Goal: Check status: Check status

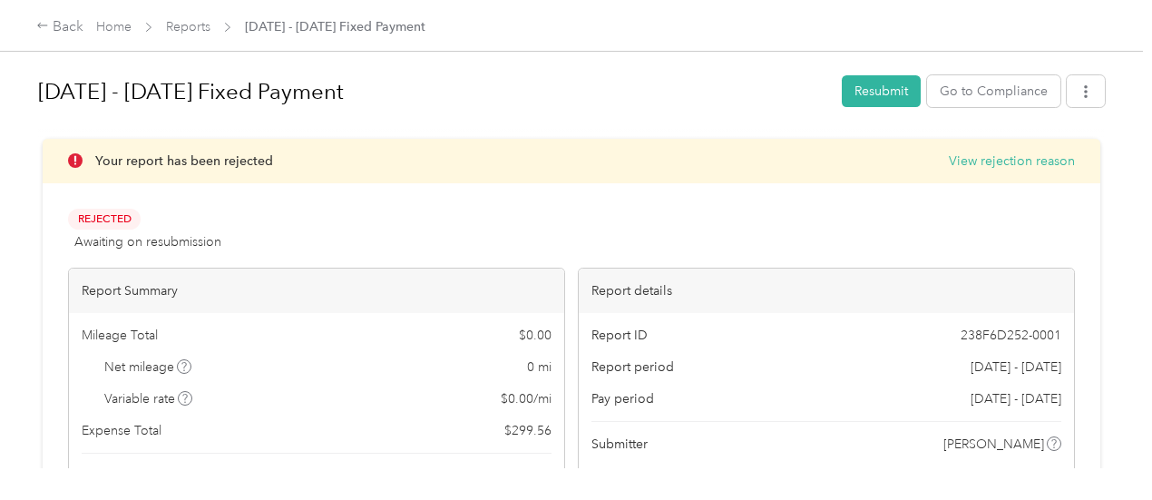
scroll to position [0, 592]
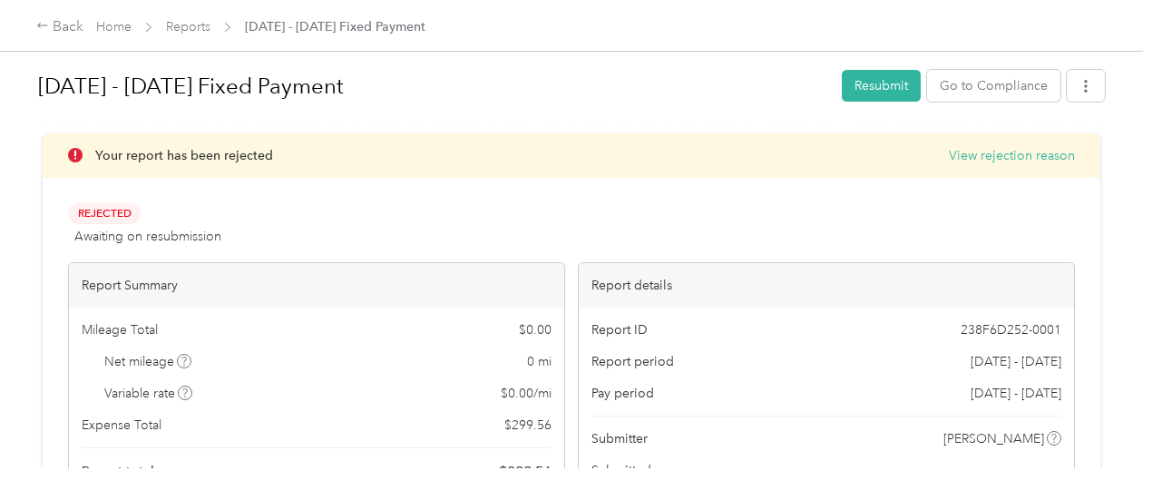
scroll to position [0, 0]
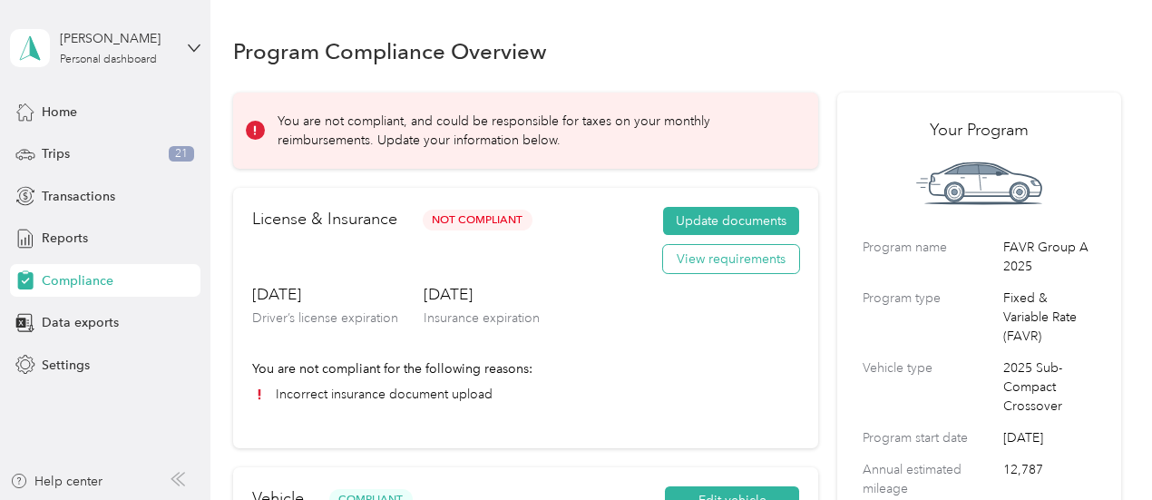
click at [713, 253] on button "View requirements" at bounding box center [731, 259] width 136 height 29
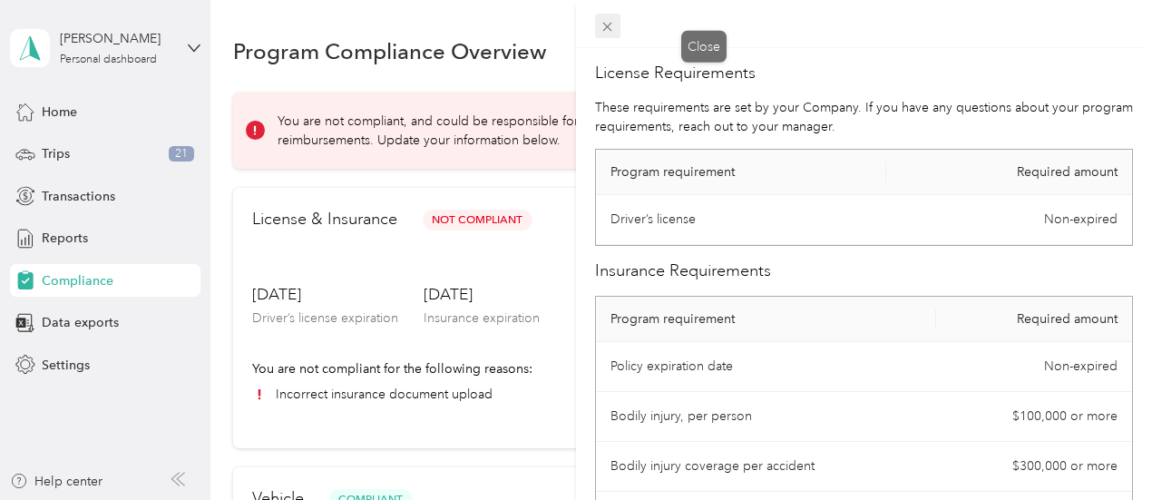
click at [615, 24] on icon at bounding box center [607, 26] width 15 height 15
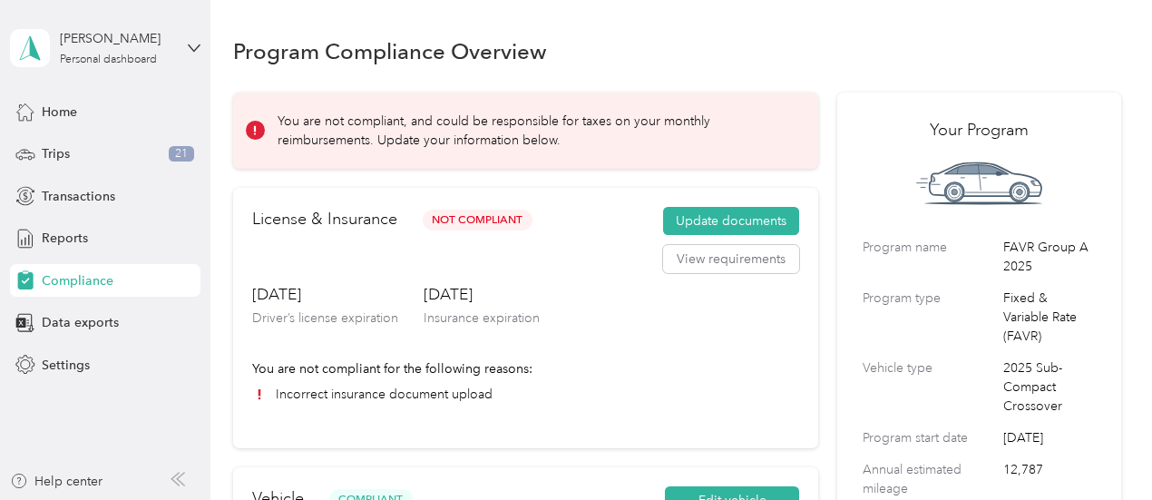
click at [775, 44] on div "Program Compliance Overview" at bounding box center [677, 51] width 888 height 38
